Goal: Task Accomplishment & Management: Manage account settings

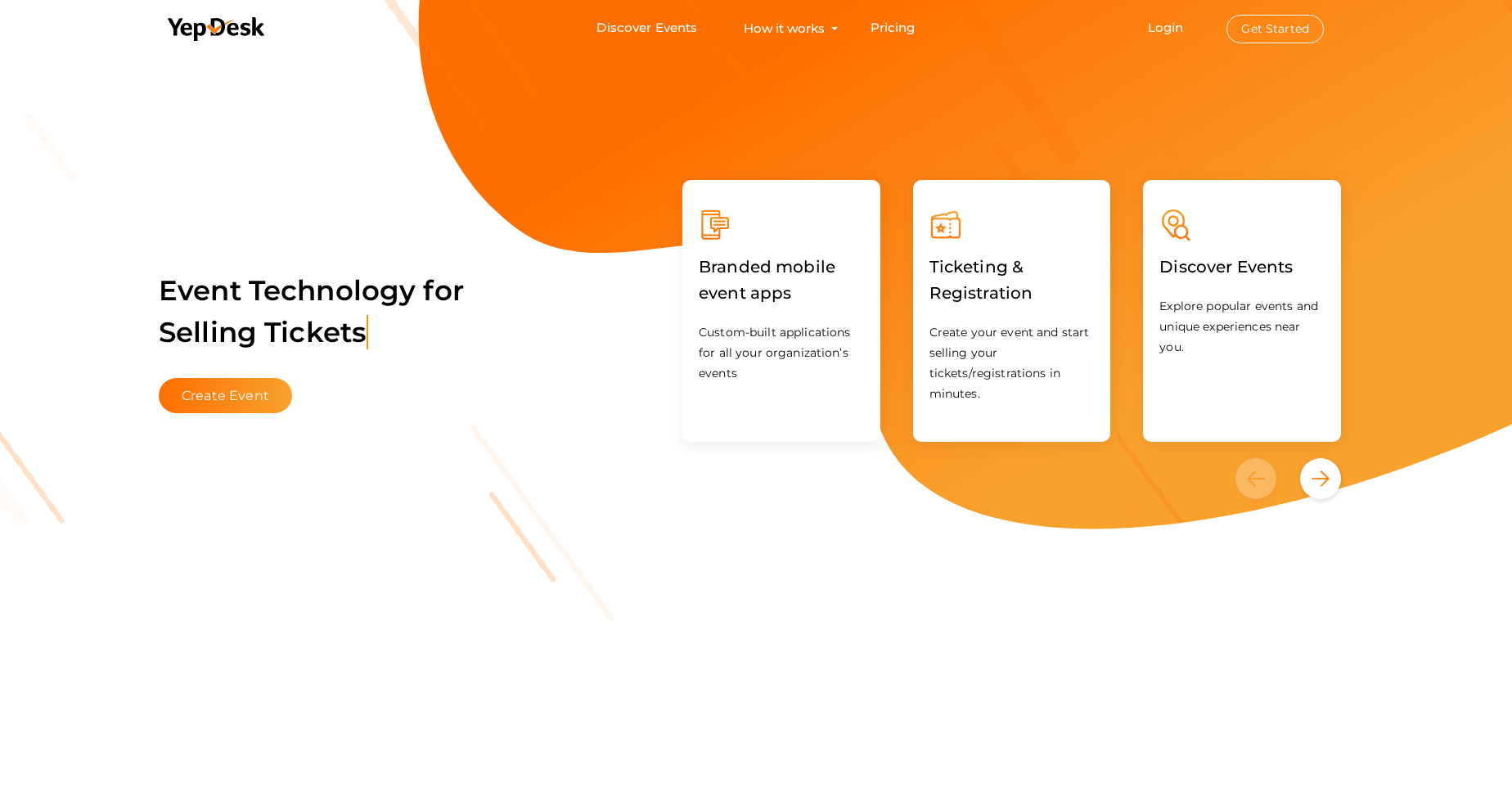
click at [1148, 31] on span "Login Get Started" at bounding box center [1236, 28] width 217 height 12
click at [1166, 32] on link "Login" at bounding box center [1166, 28] width 36 height 16
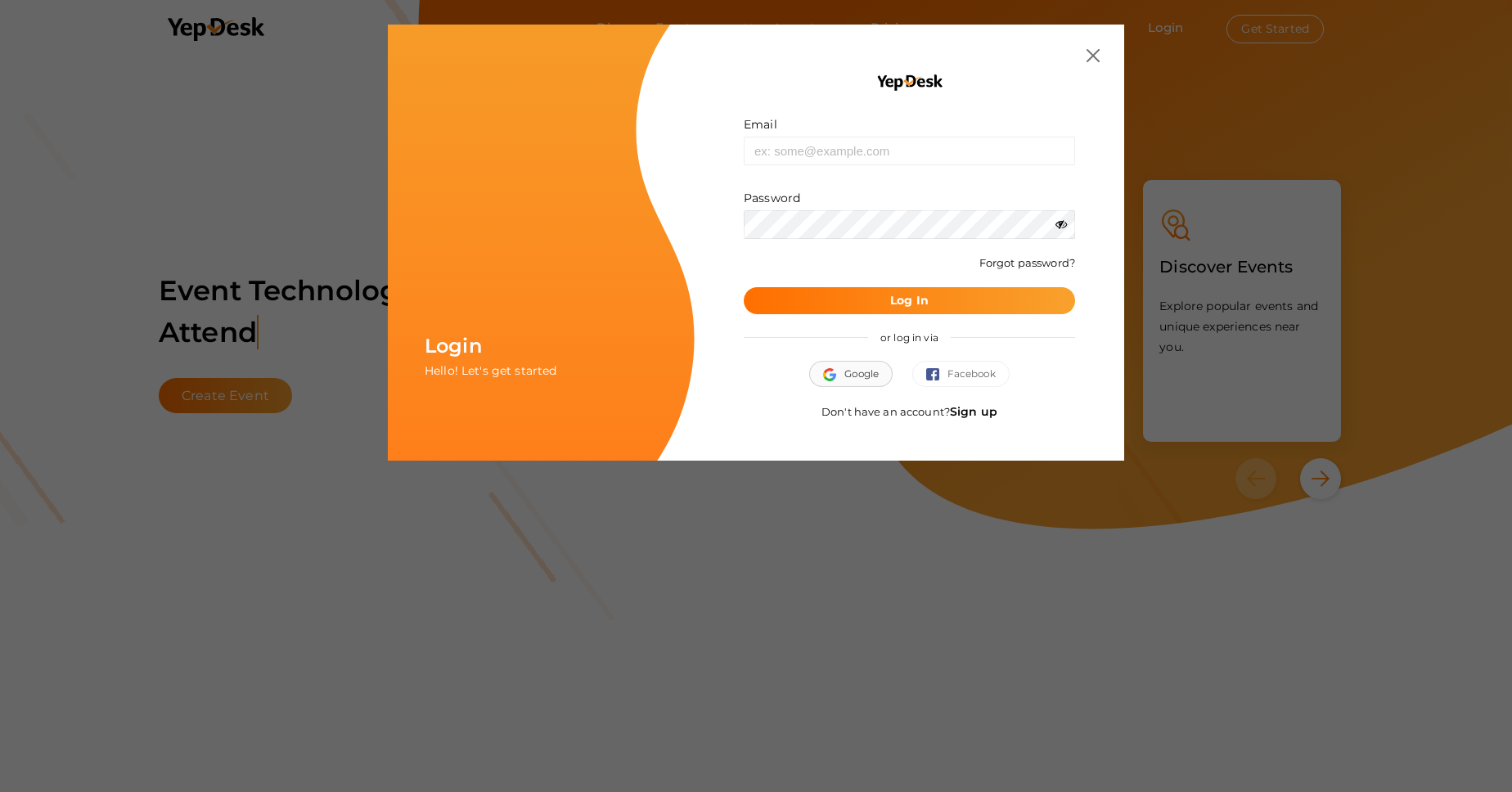
click at [870, 371] on span "Google" at bounding box center [851, 373] width 55 height 16
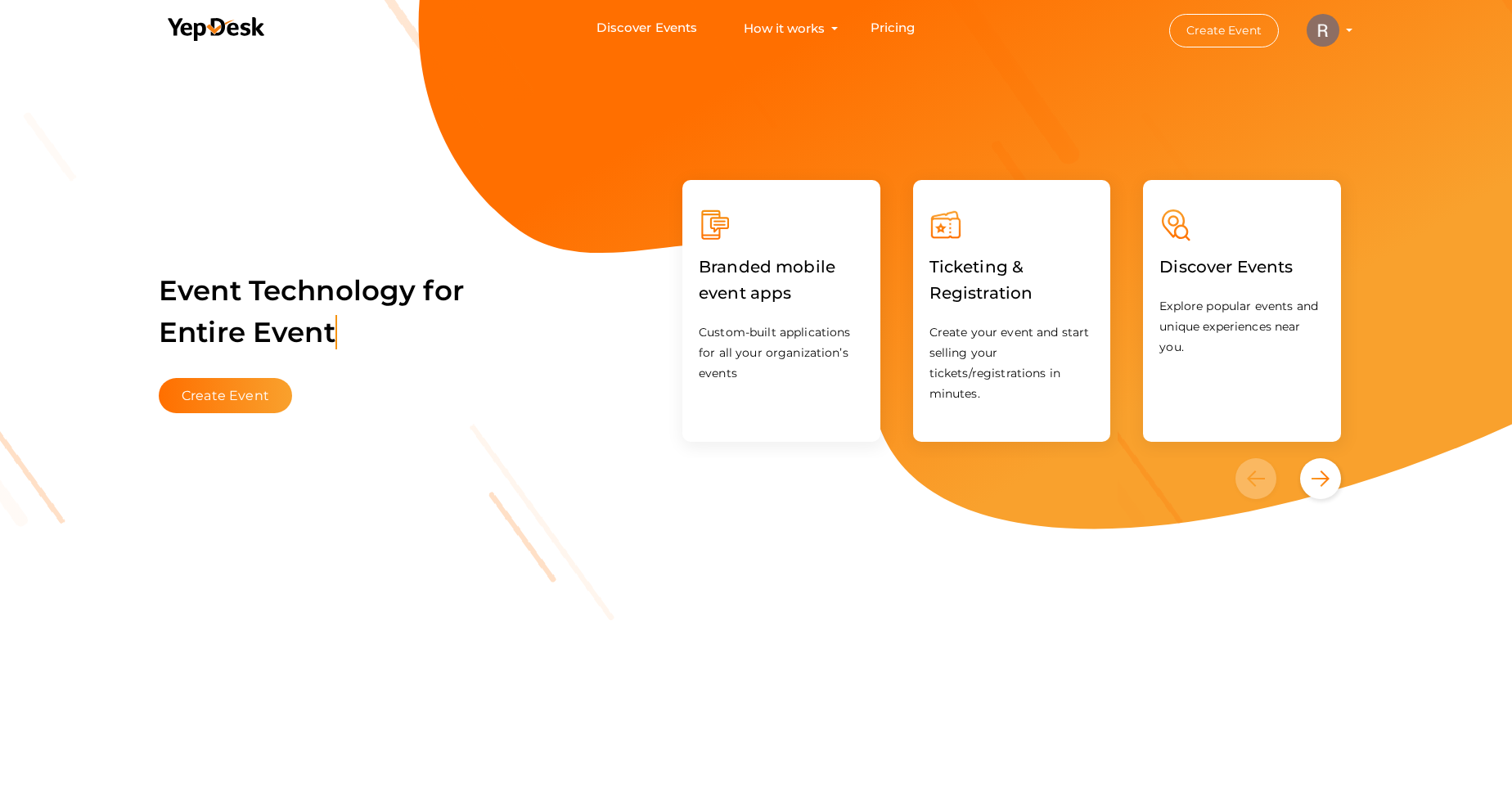
click at [1340, 29] on profile-pic at bounding box center [1323, 29] width 33 height 12
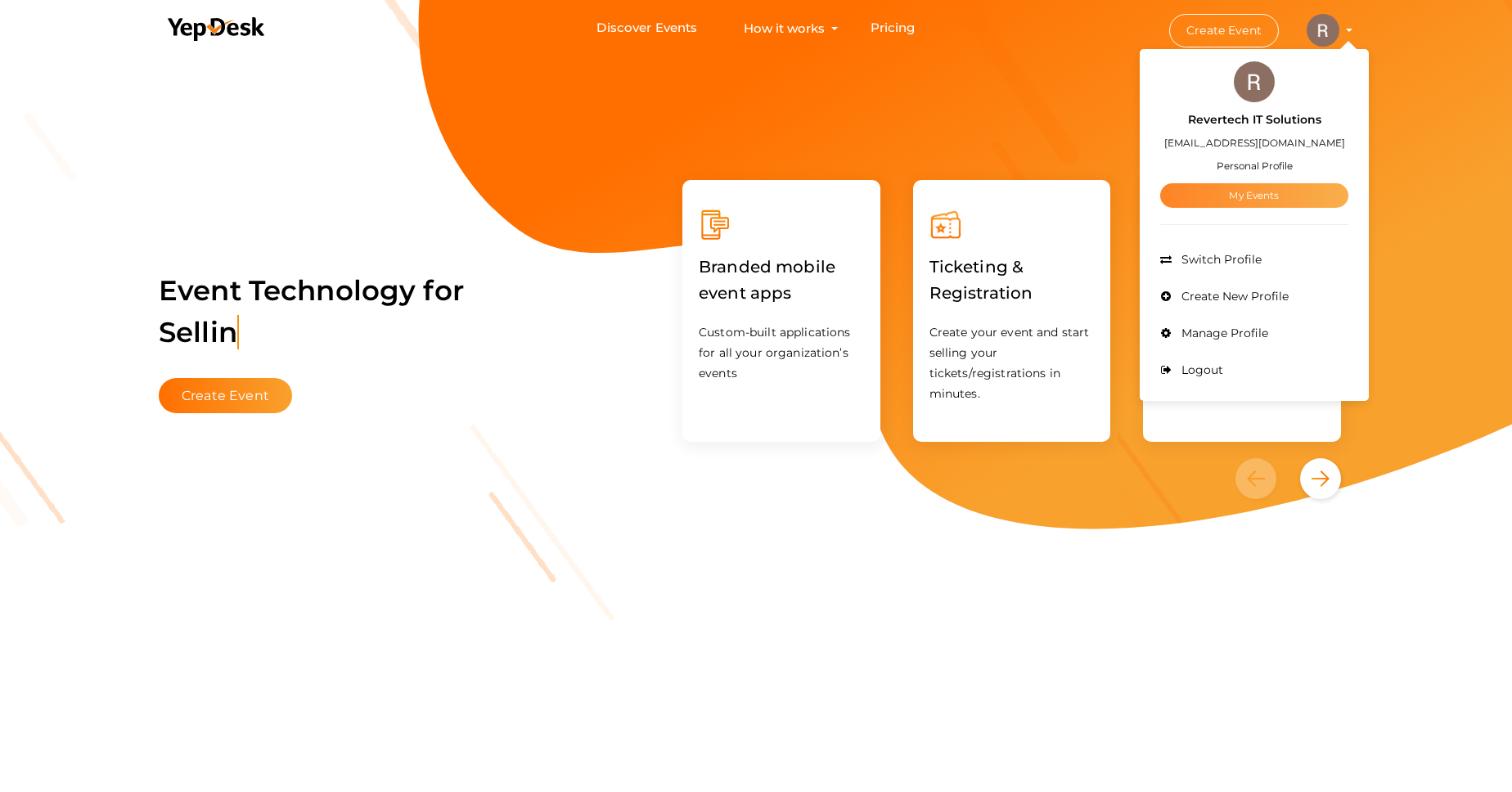
click at [1272, 194] on link "My Events" at bounding box center [1254, 196] width 188 height 24
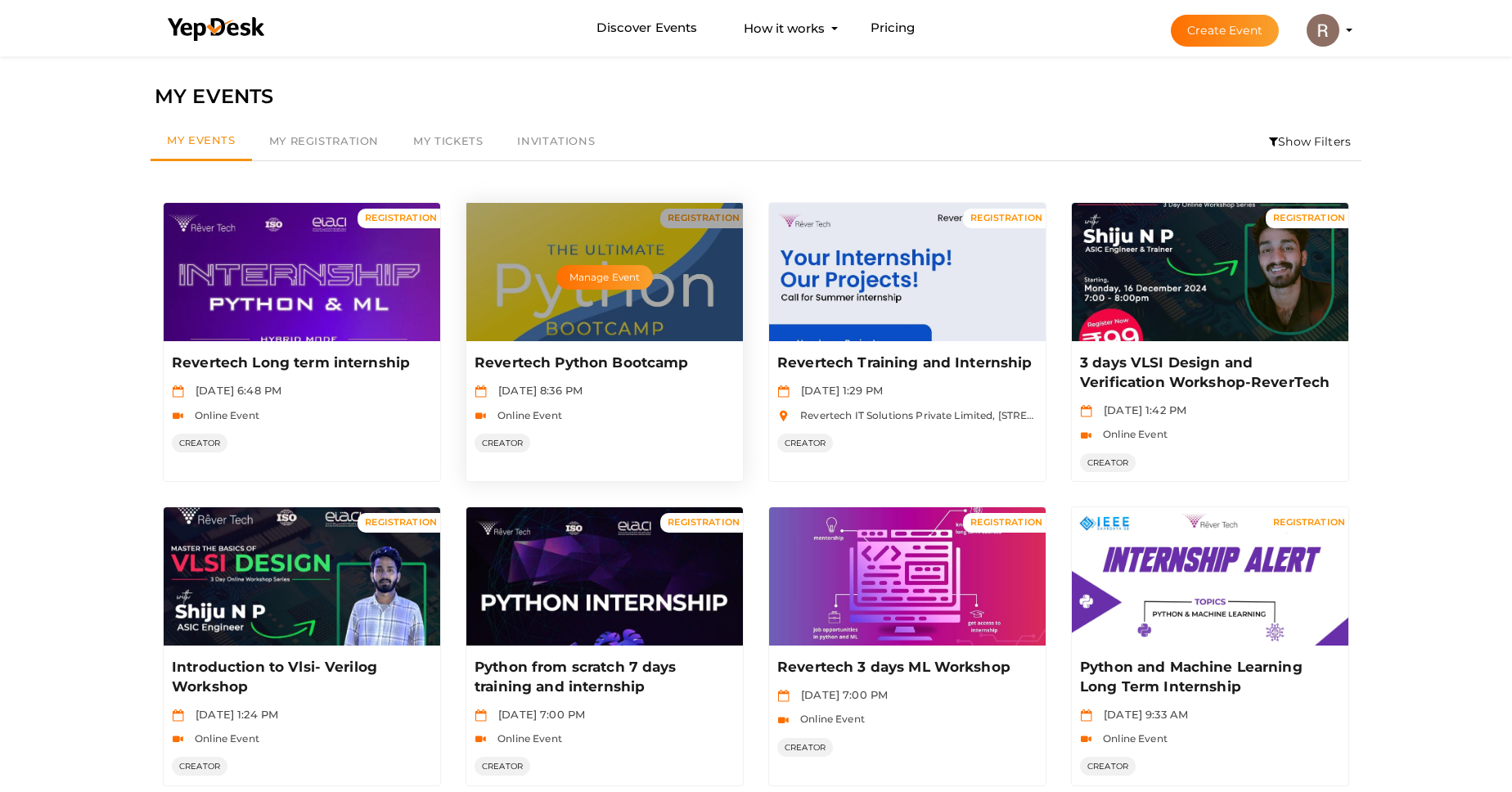
click at [700, 371] on p "Revertech Python Bootcamp" at bounding box center [602, 363] width 256 height 20
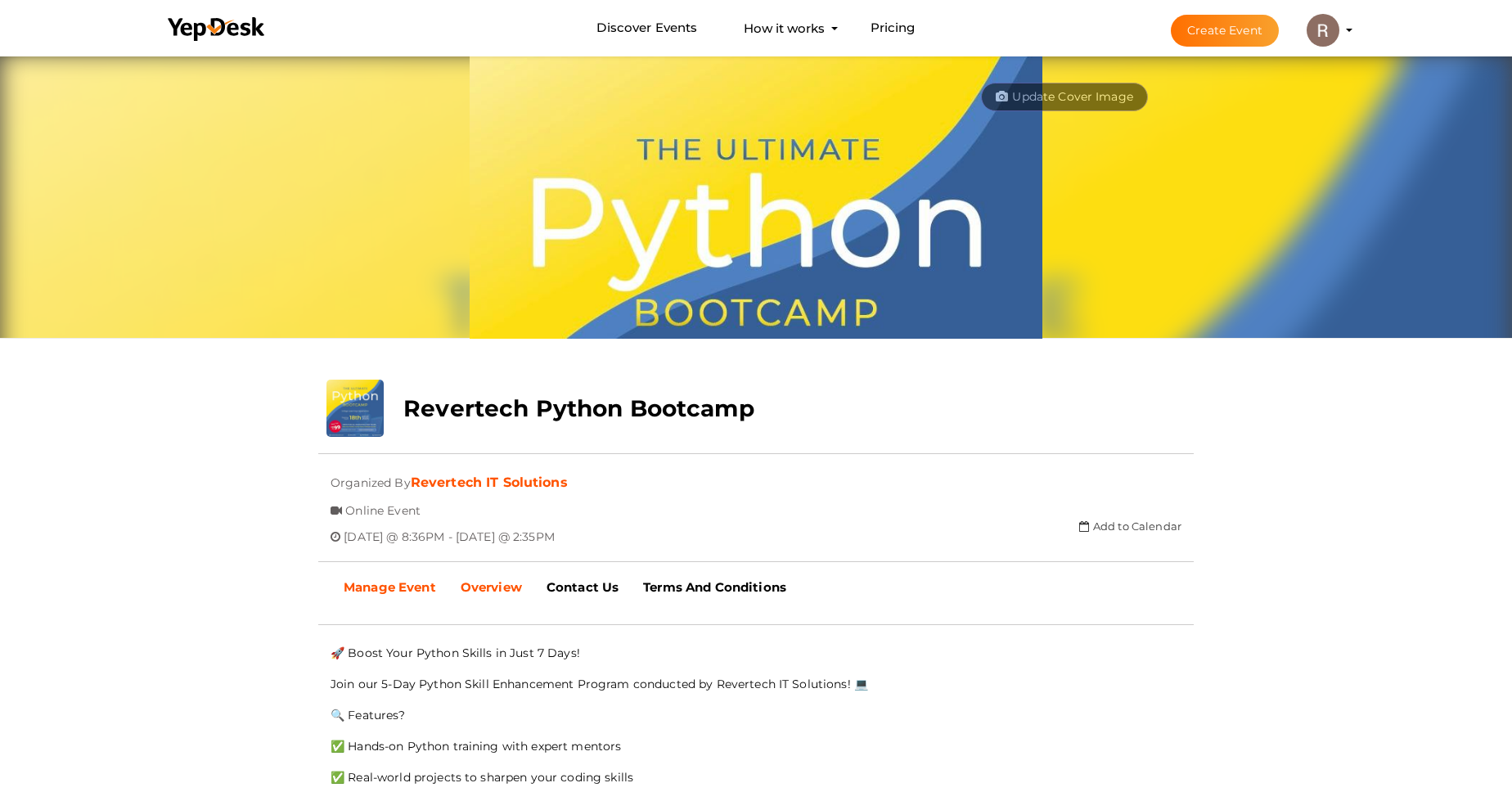
click at [393, 591] on b "Manage Event" at bounding box center [390, 588] width 93 height 16
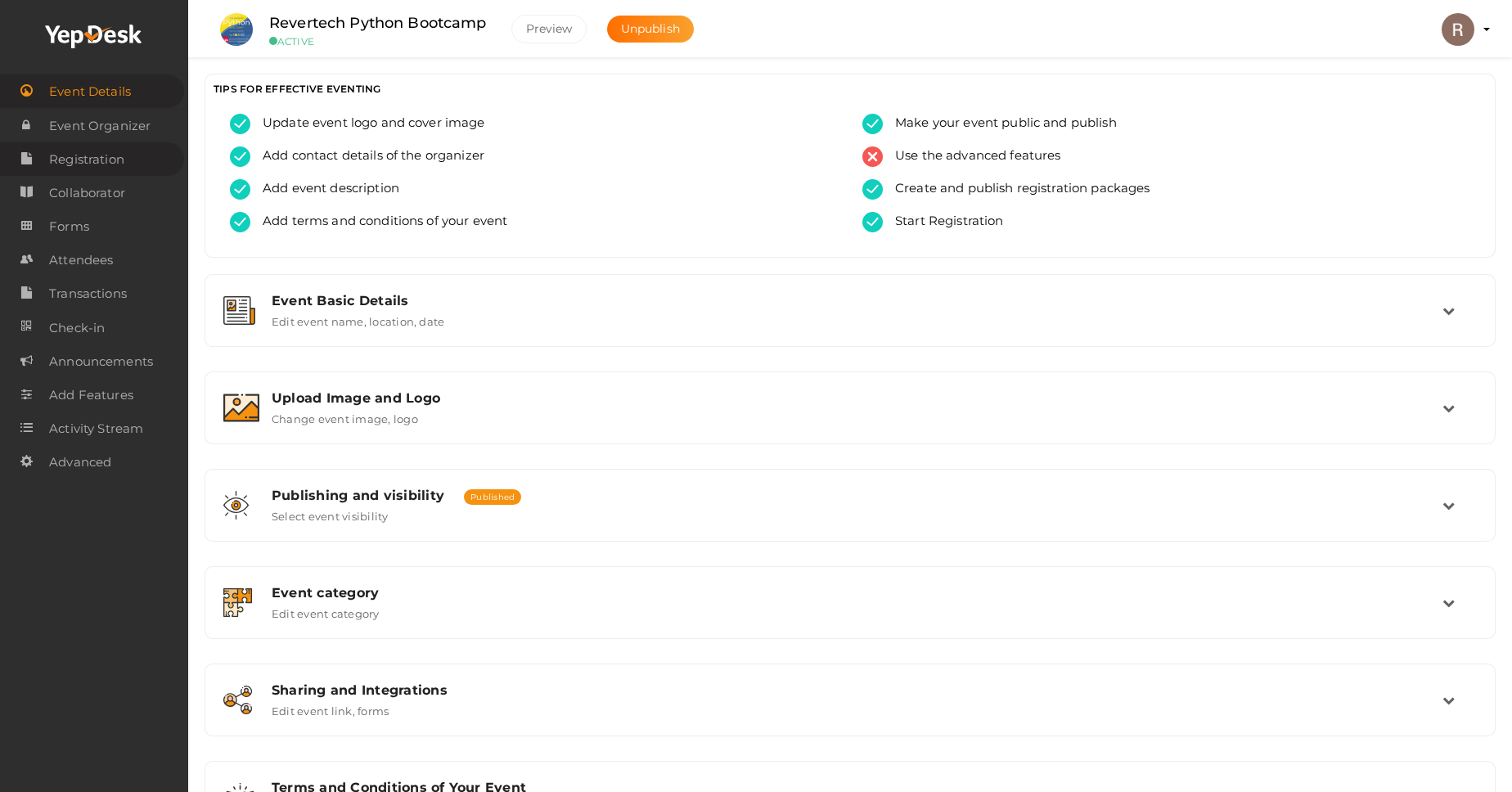
click at [111, 155] on span "Registration" at bounding box center [87, 159] width 75 height 33
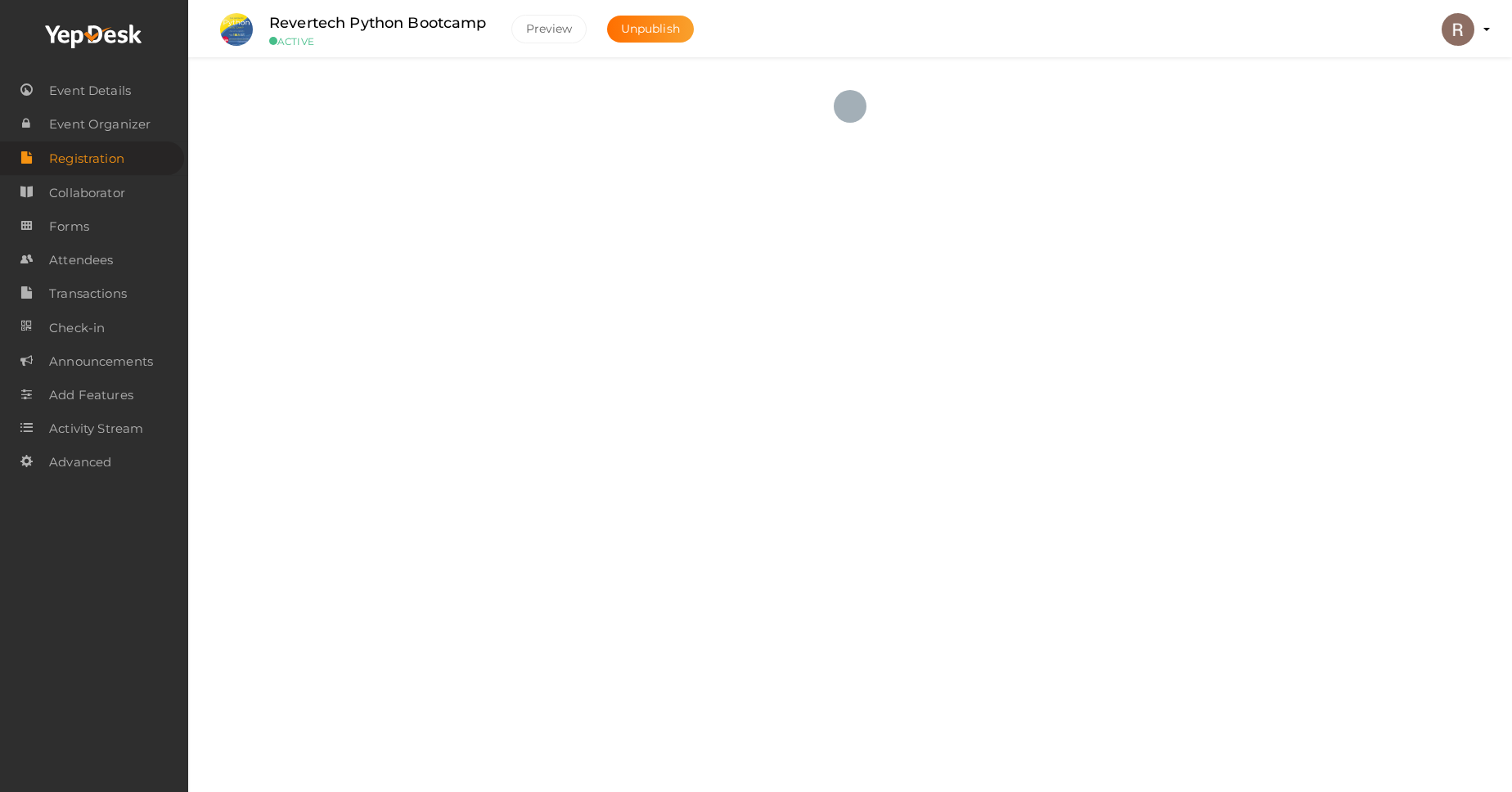
checkbox input "true"
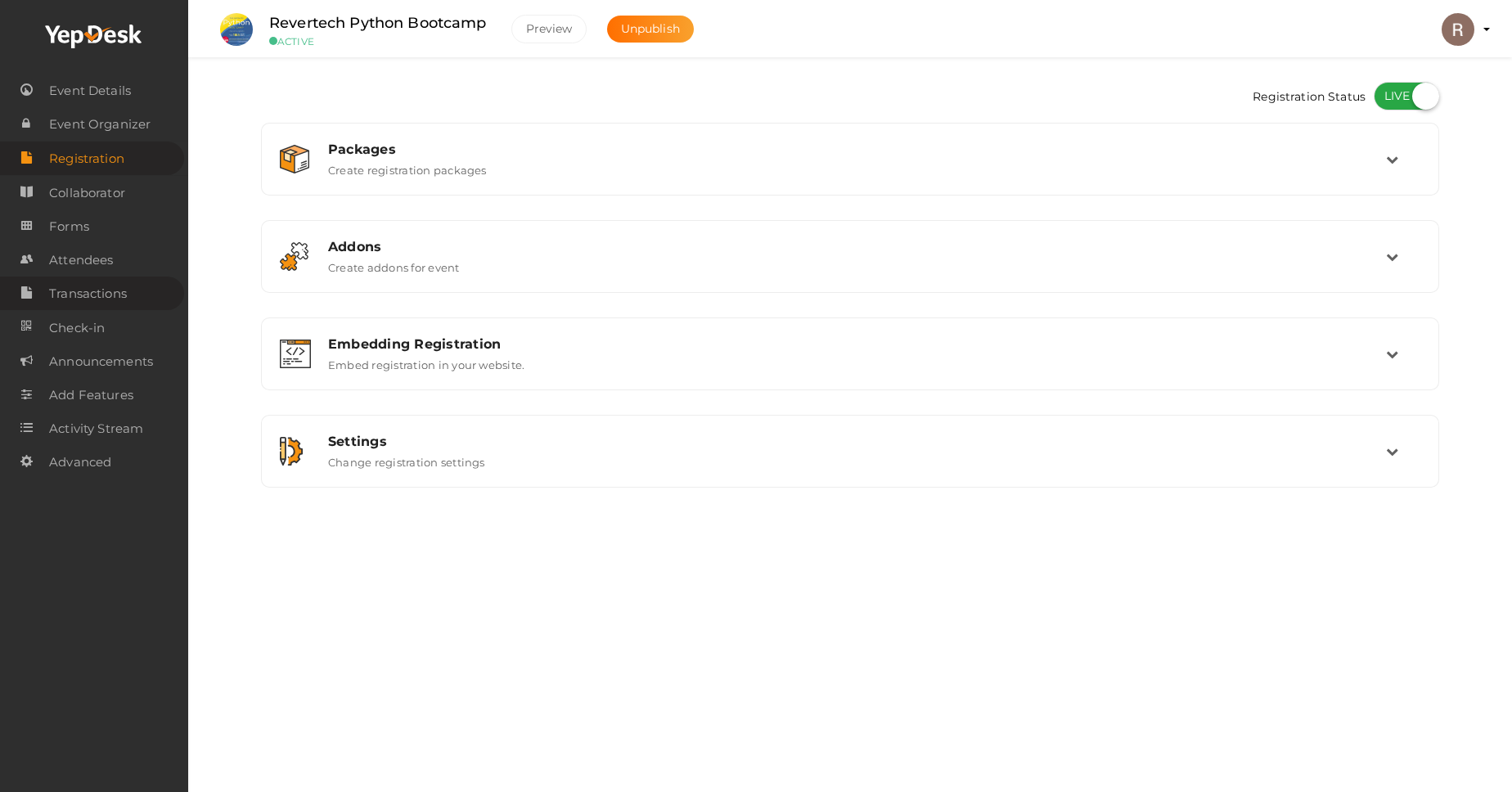
click at [110, 310] on span "Transactions" at bounding box center [88, 294] width 78 height 33
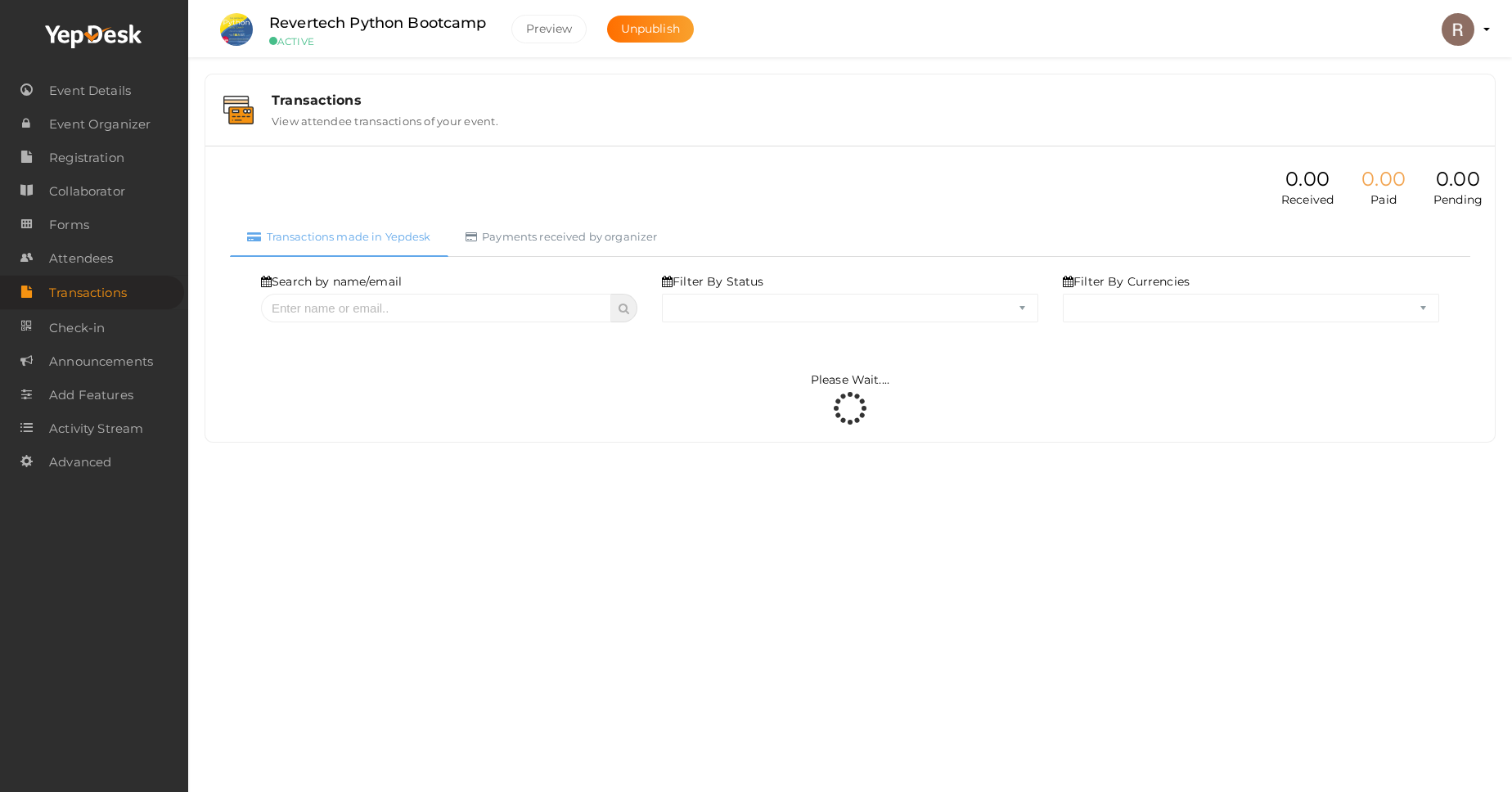
select select "ALL"
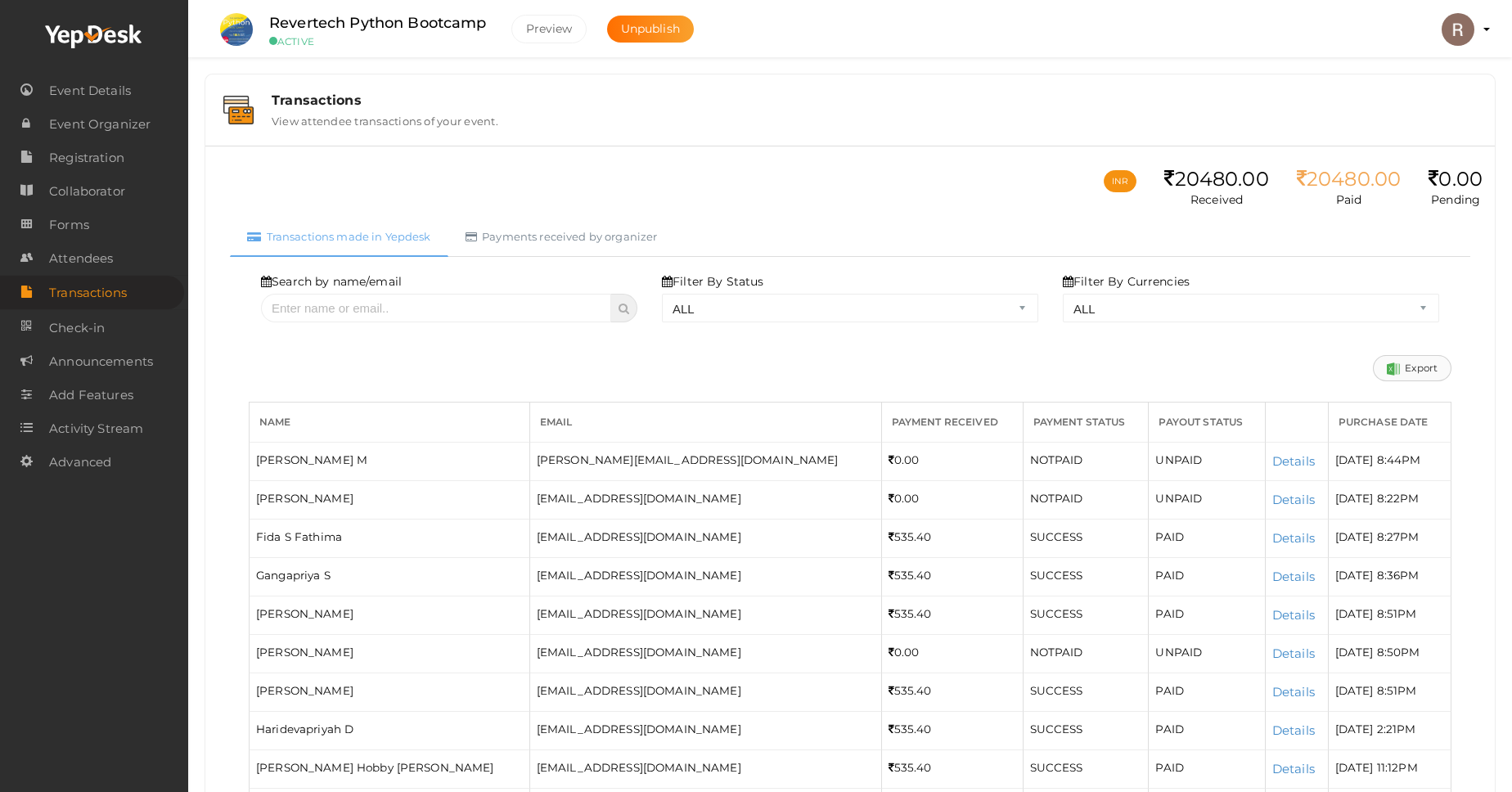
click at [1410, 377] on link "Export" at bounding box center [1411, 368] width 79 height 26
click at [116, 162] on span "Registration" at bounding box center [87, 158] width 75 height 33
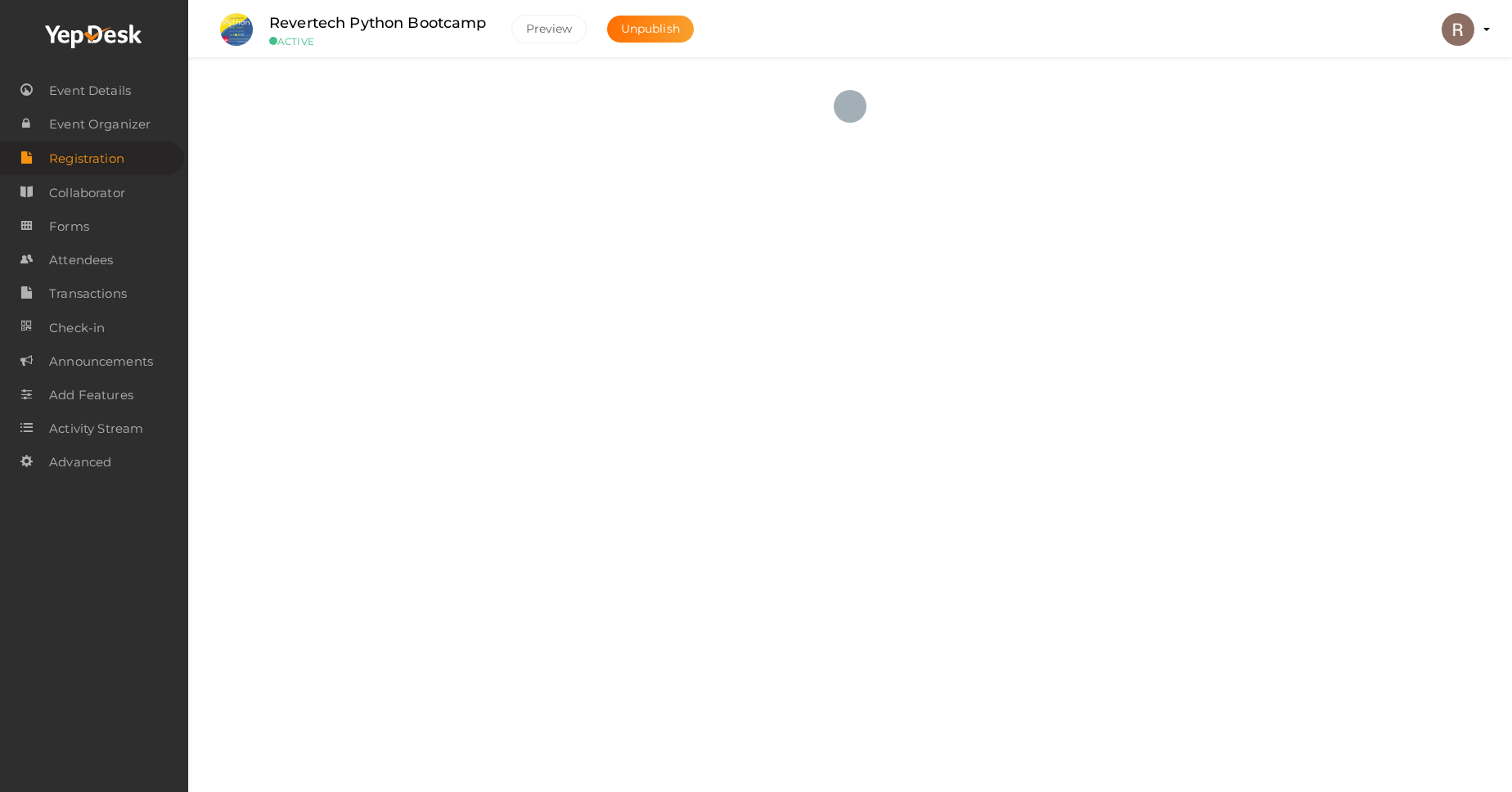
checkbox input "true"
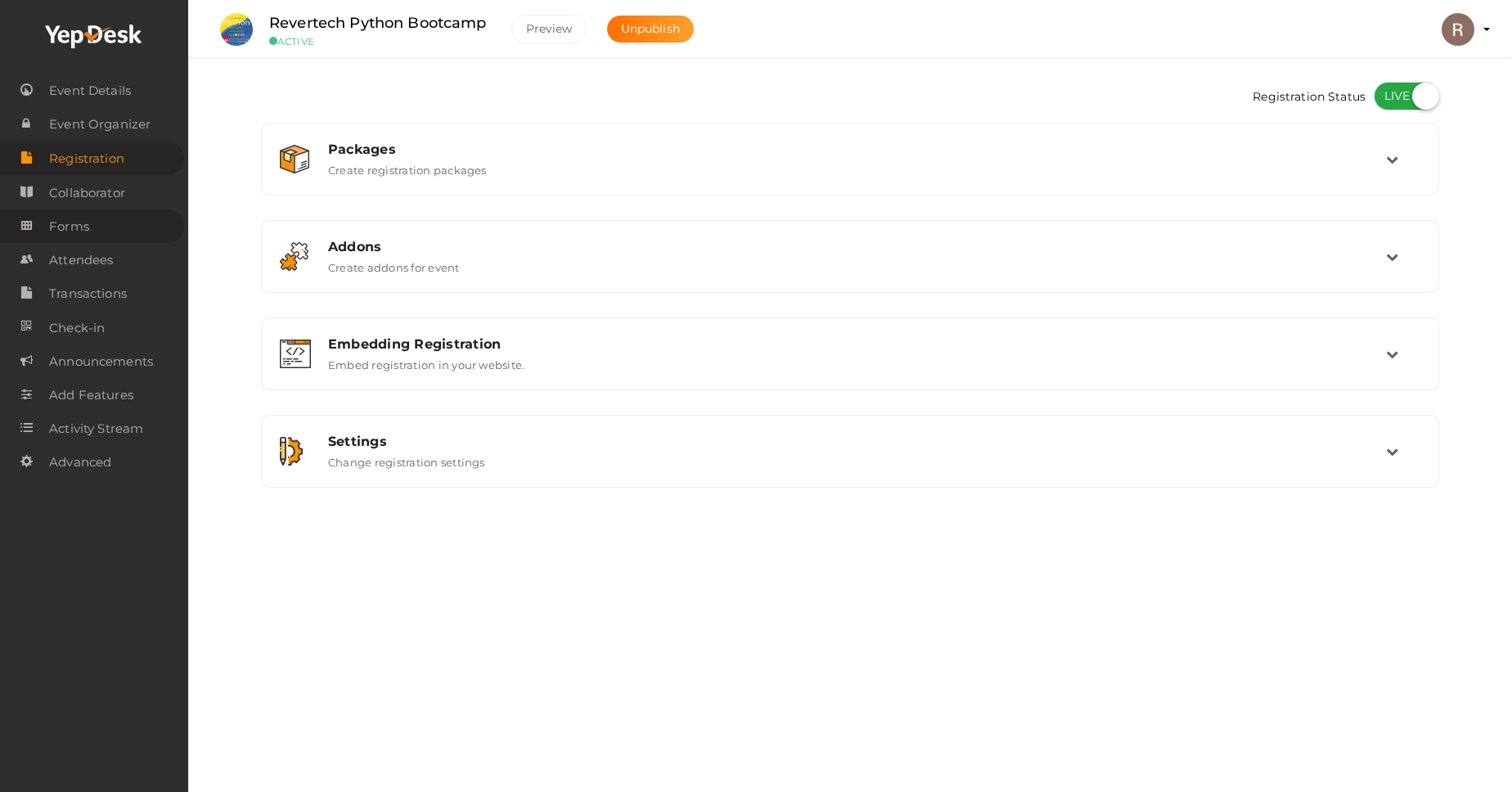
click at [119, 229] on link "Forms" at bounding box center [92, 226] width 184 height 34
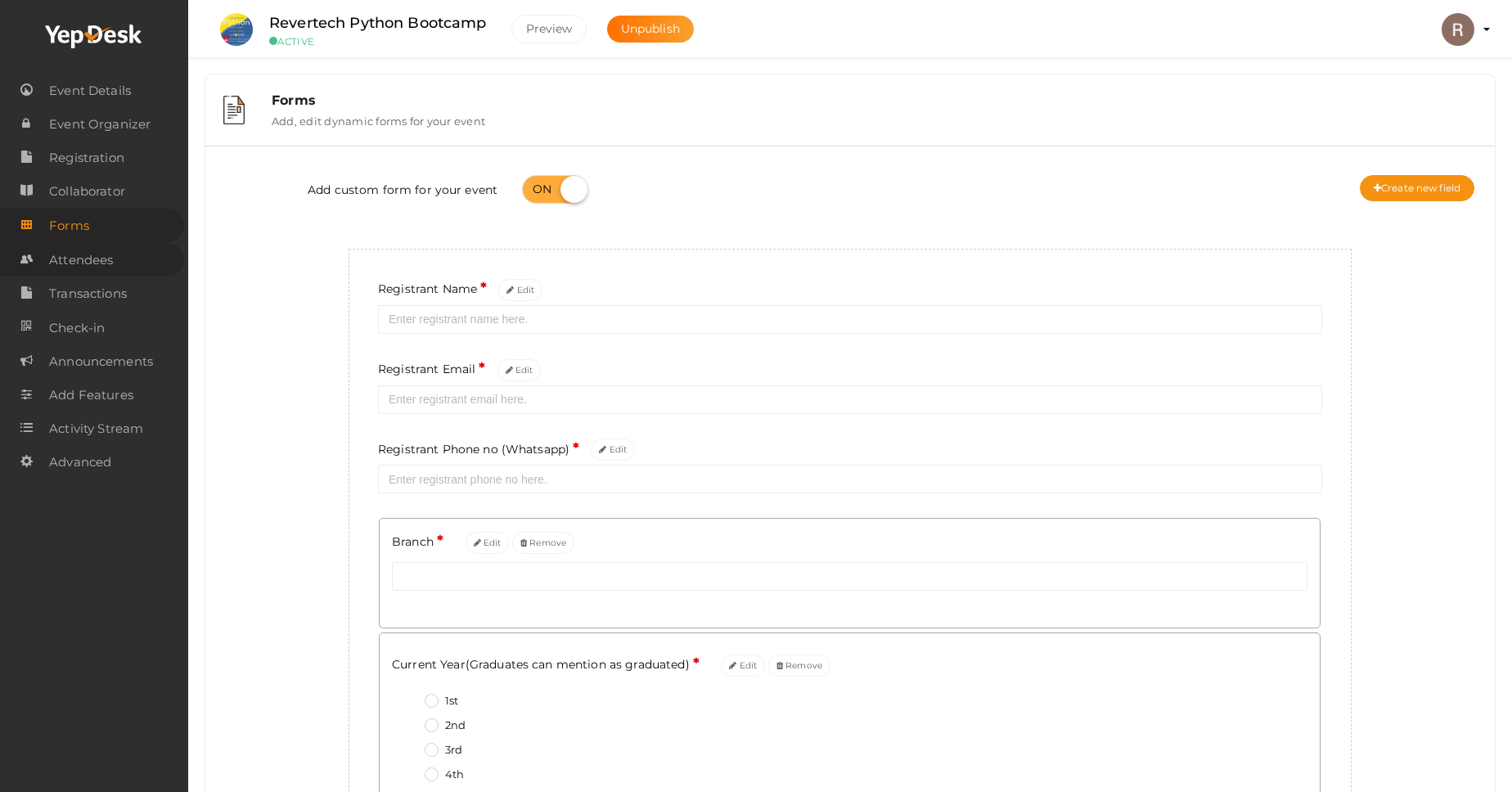
click at [106, 265] on span "Attendees" at bounding box center [81, 260] width 64 height 33
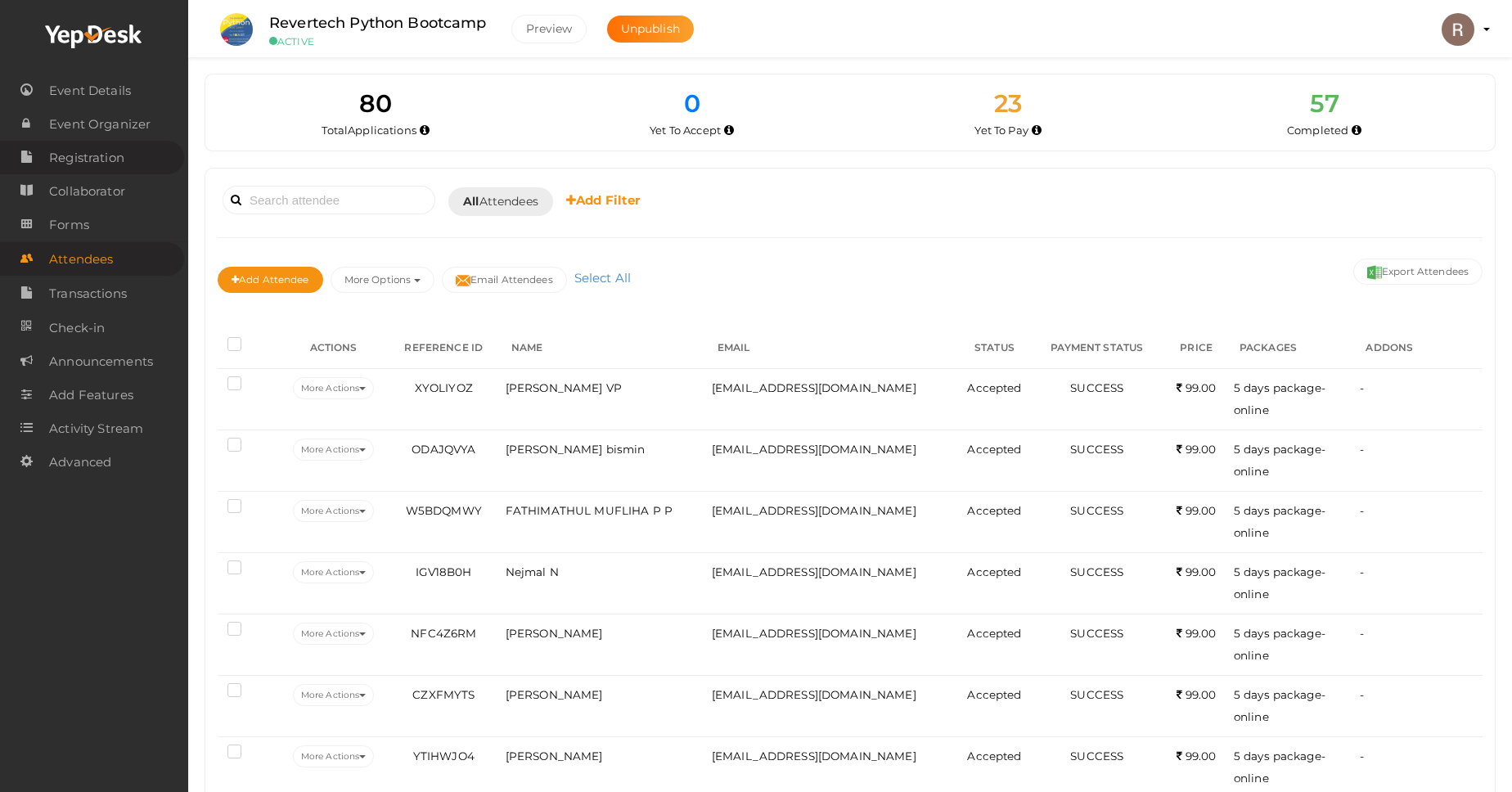
click at [129, 153] on link "Registration" at bounding box center [92, 157] width 184 height 34
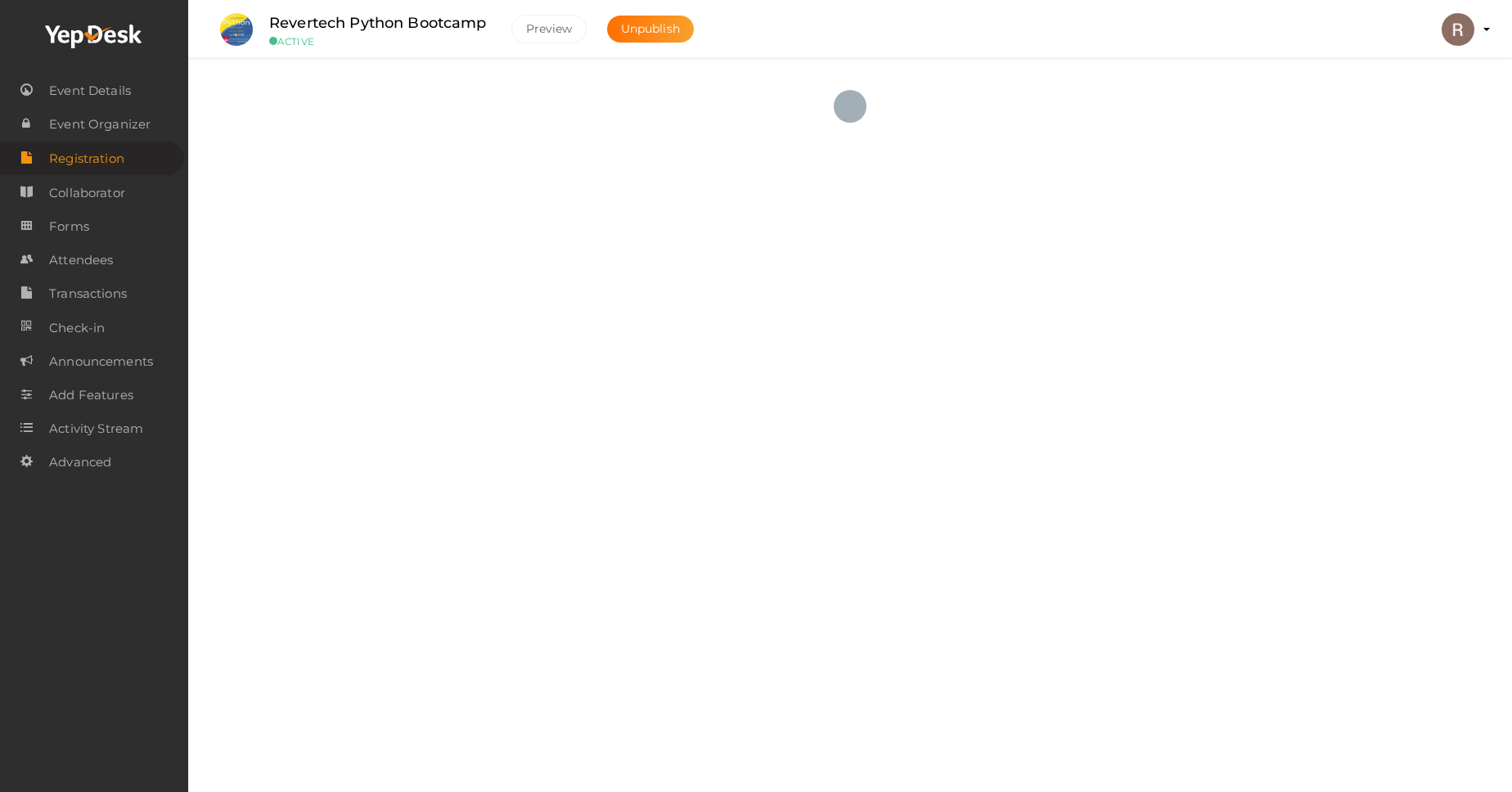
checkbox input "true"
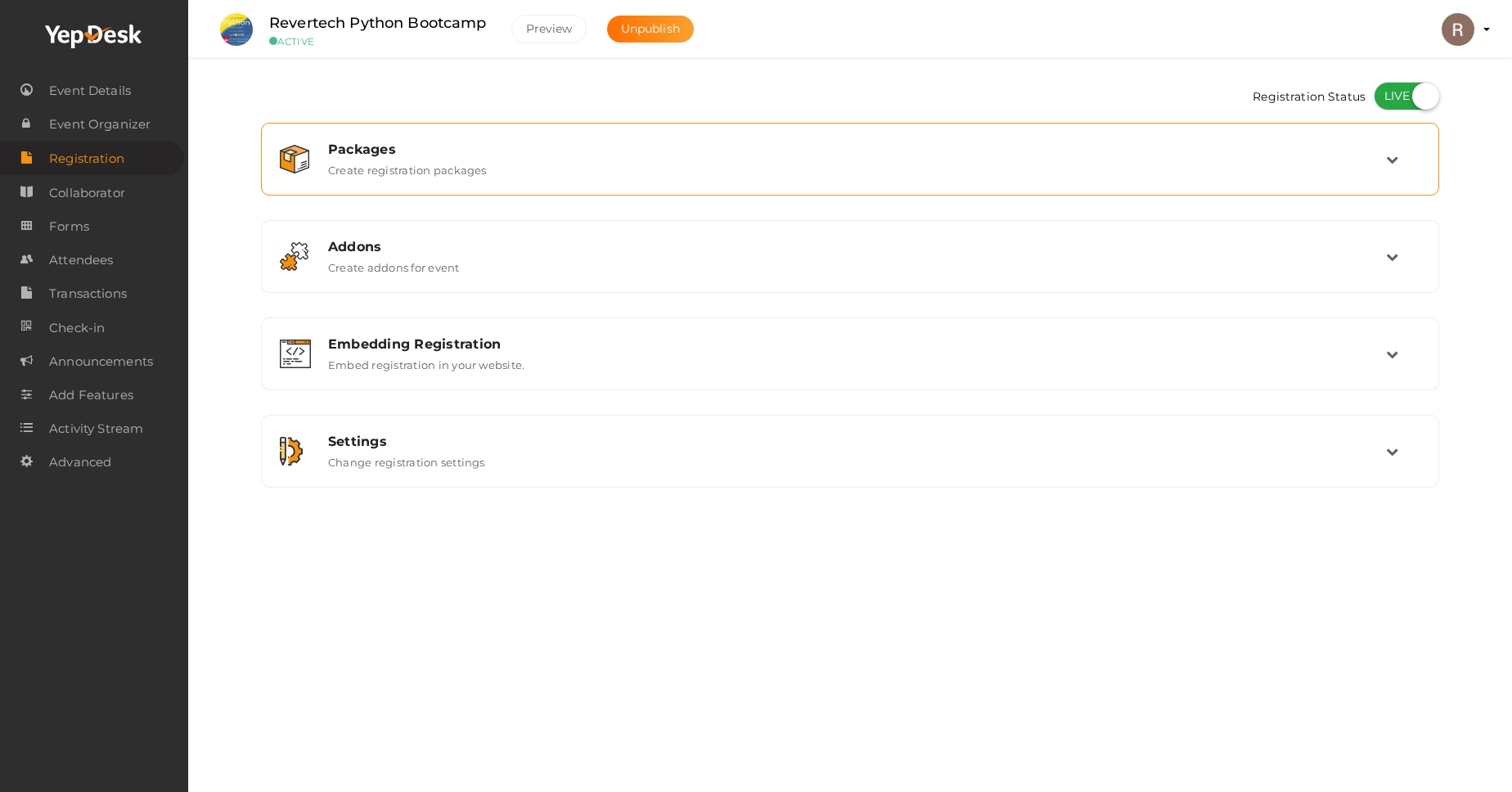
click at [966, 179] on div "Packages Create registration packages" at bounding box center [850, 159] width 1160 height 55
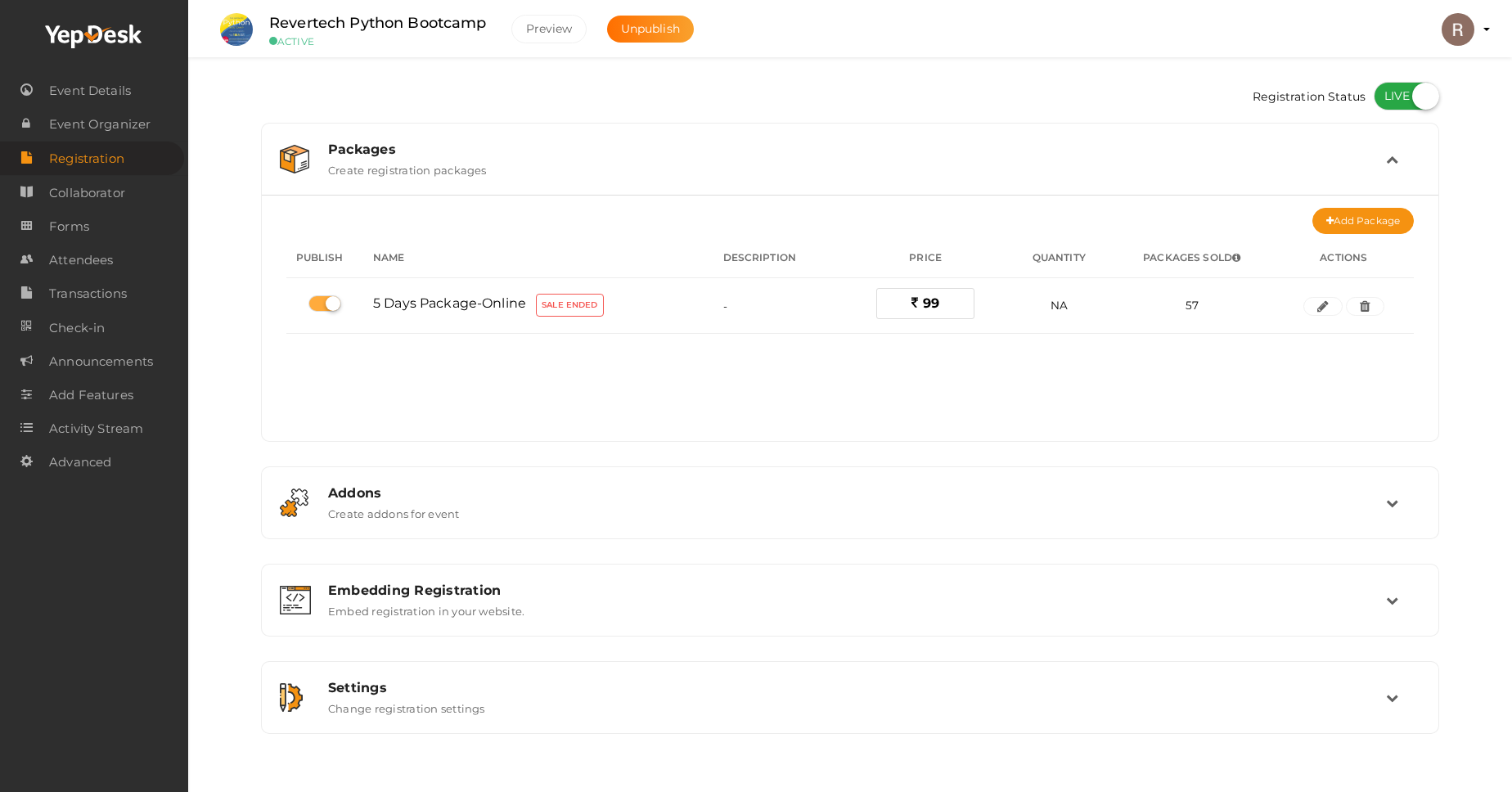
click at [966, 179] on div "Packages Create registration packages" at bounding box center [850, 159] width 1160 height 55
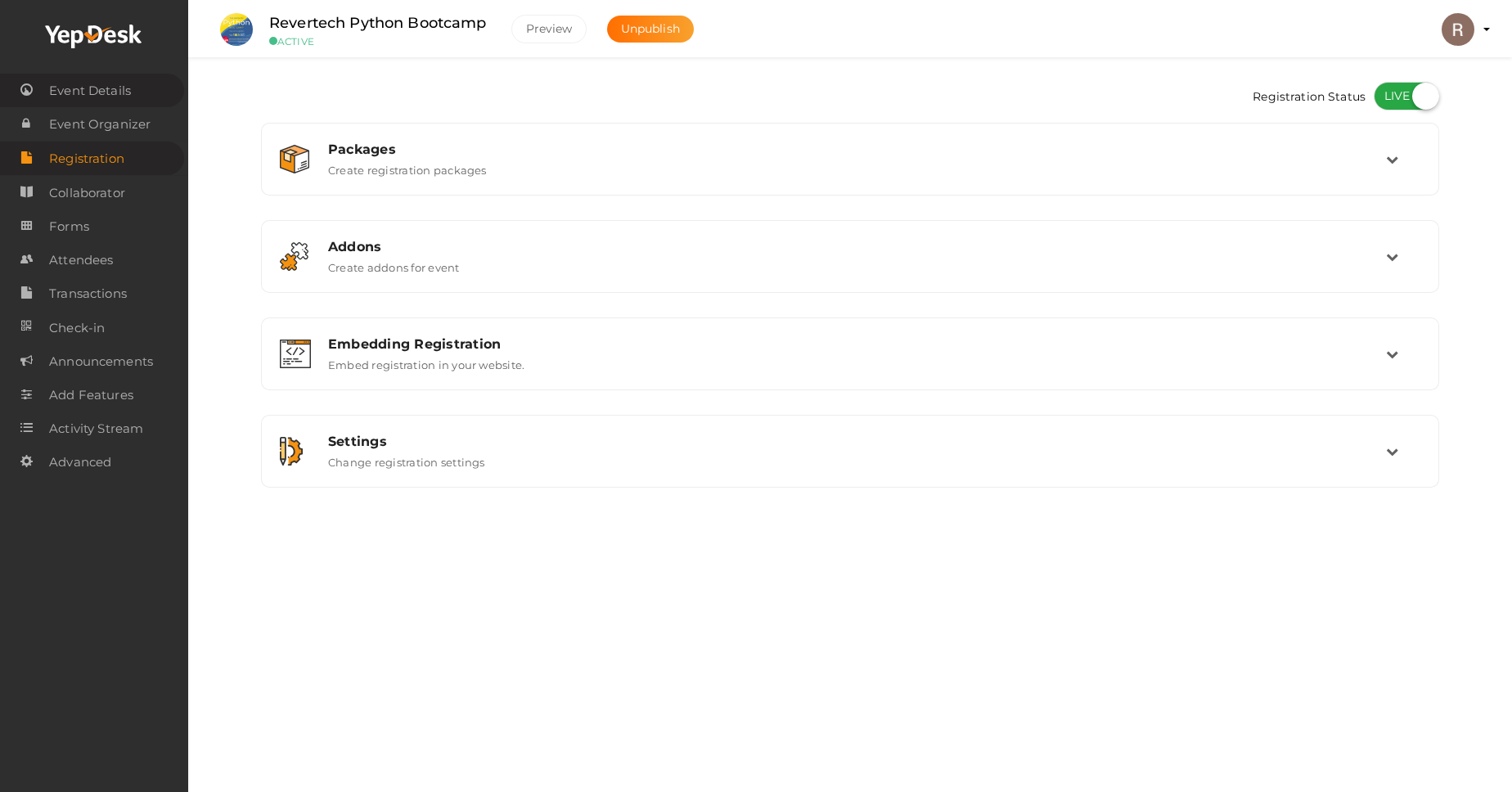
click at [120, 95] on span "Event Details" at bounding box center [90, 91] width 81 height 33
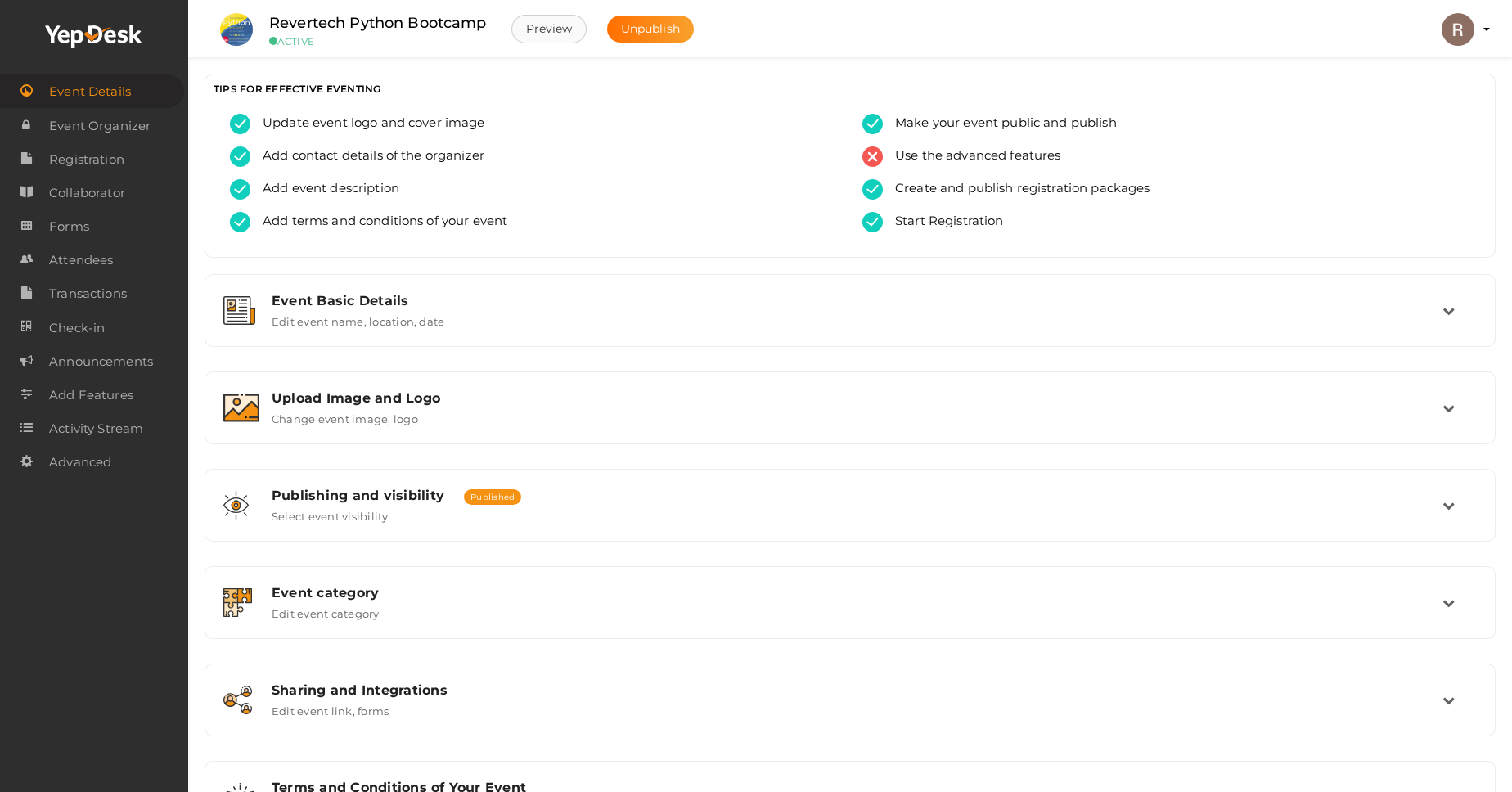
click at [554, 36] on button "Preview" at bounding box center [549, 29] width 76 height 29
click at [81, 234] on span "Forms" at bounding box center [69, 227] width 40 height 33
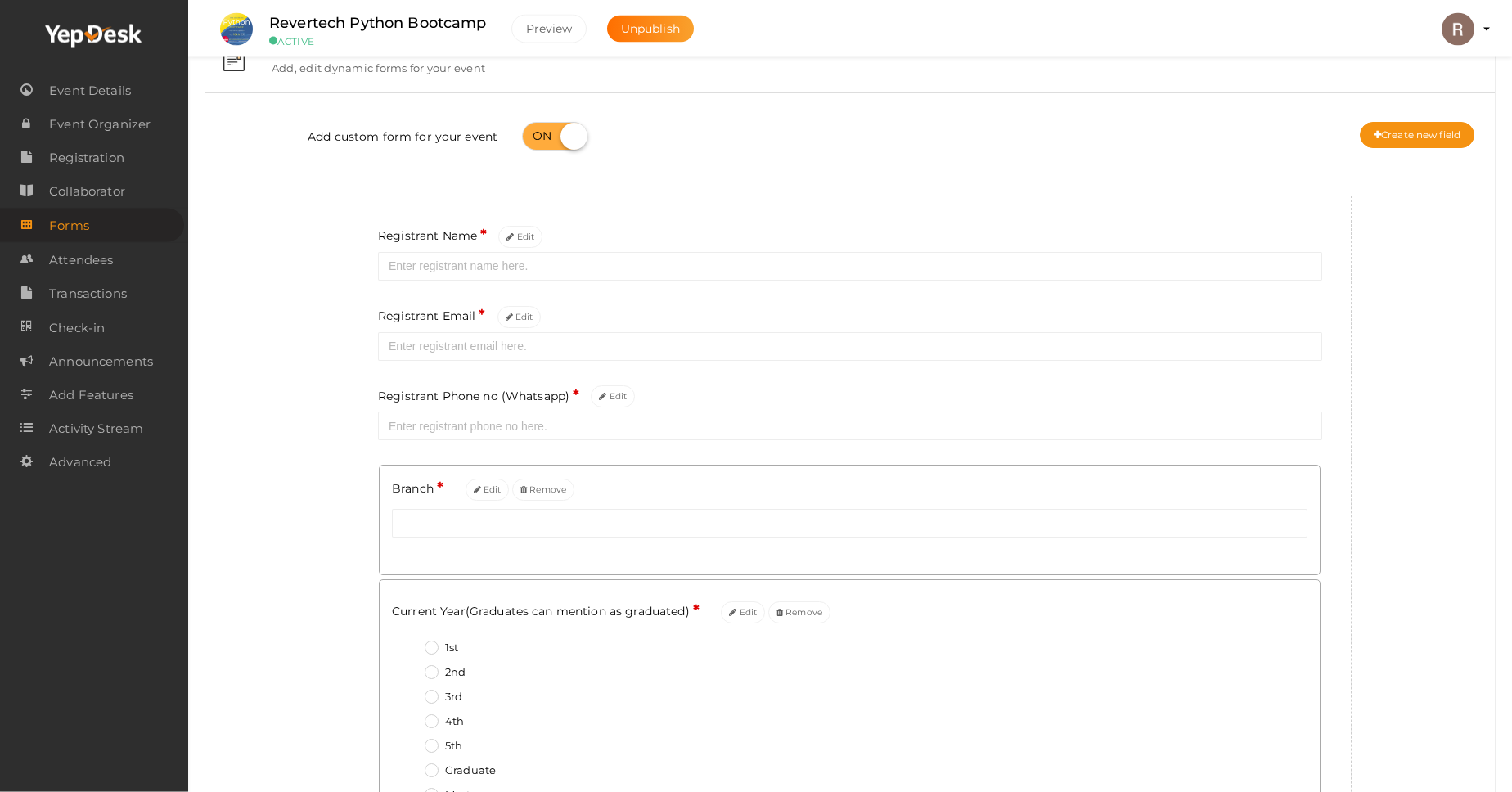
scroll to position [42, 0]
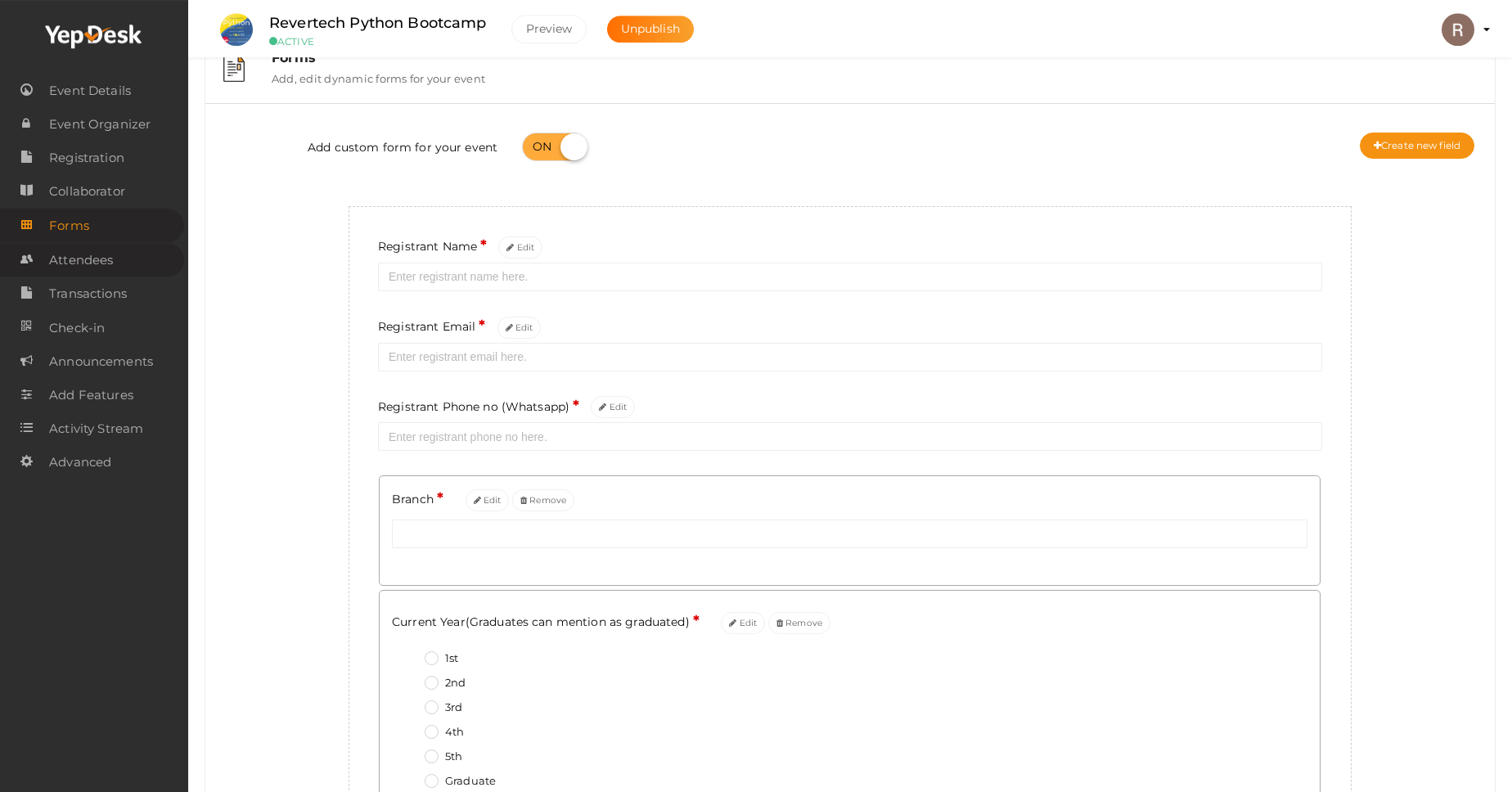
click at [89, 272] on span "Attendees" at bounding box center [81, 260] width 64 height 33
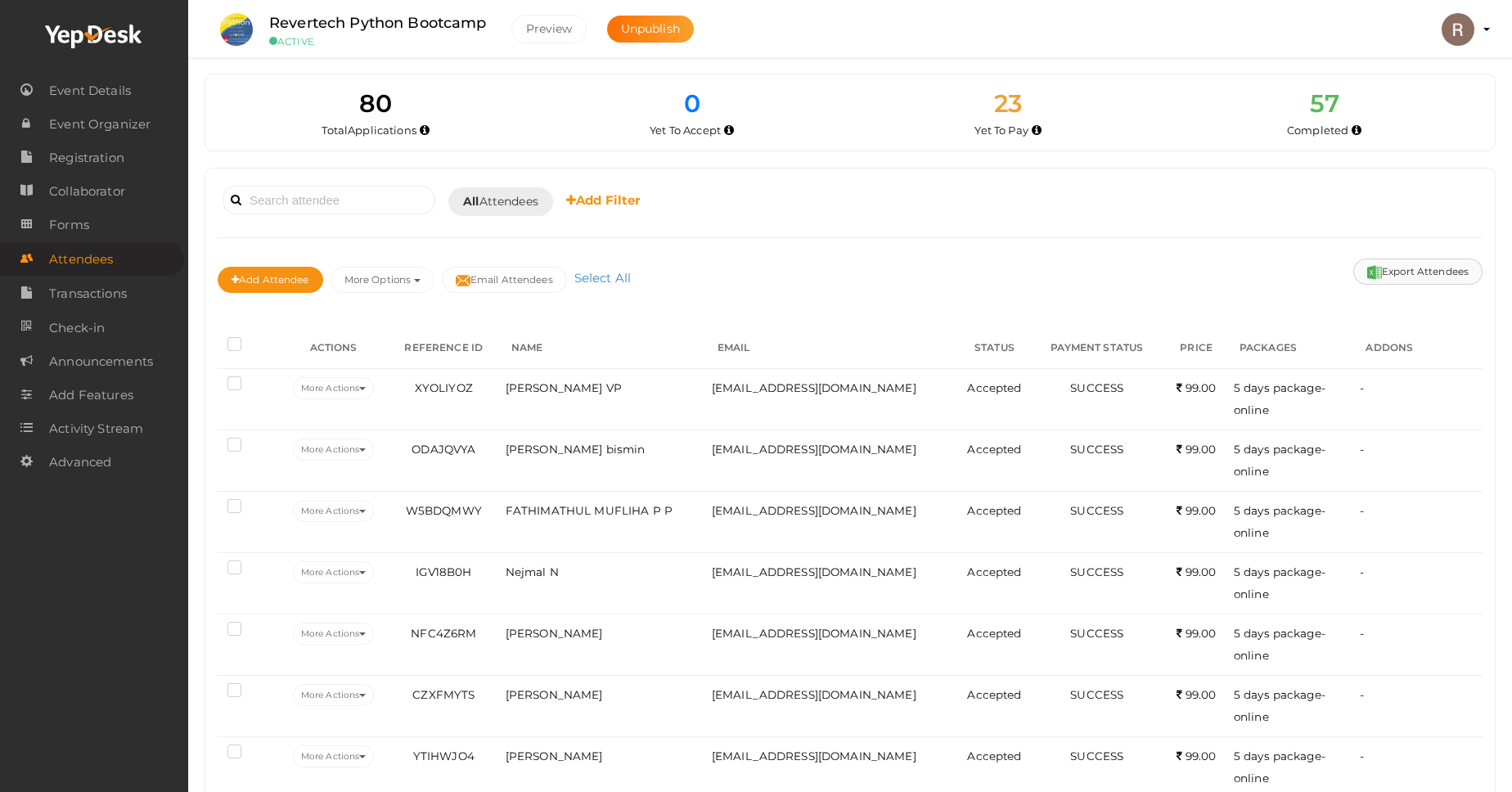
click at [1416, 276] on button "Export Attendees" at bounding box center [1418, 271] width 129 height 26
